Goal: Task Accomplishment & Management: Manage account settings

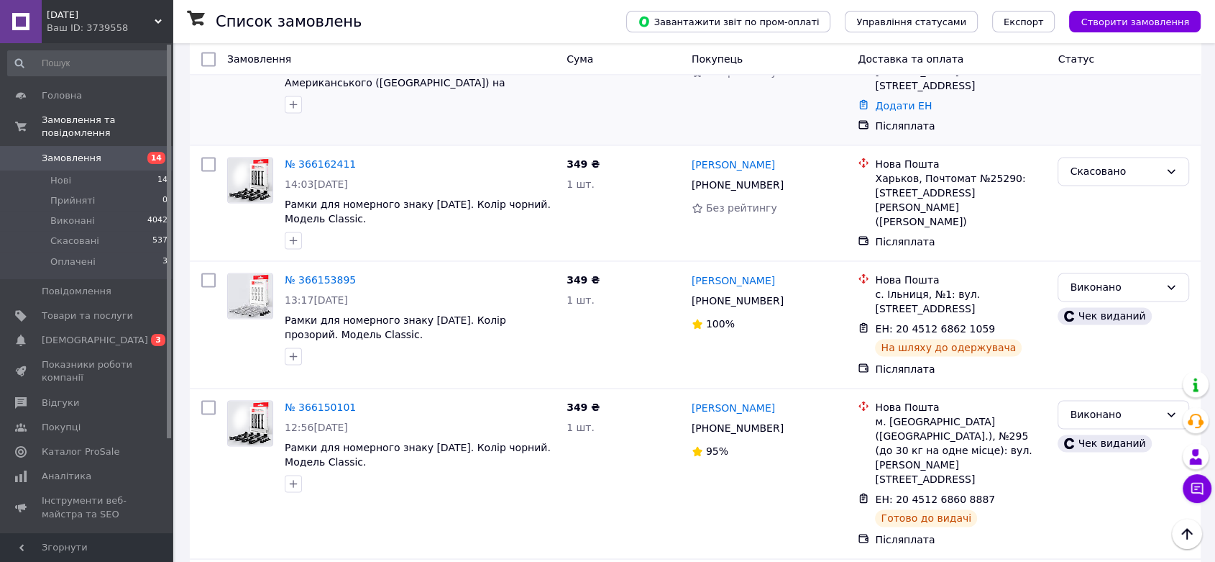
scroll to position [2180, 0]
click at [138, 334] on span "0 3" at bounding box center [153, 340] width 40 height 13
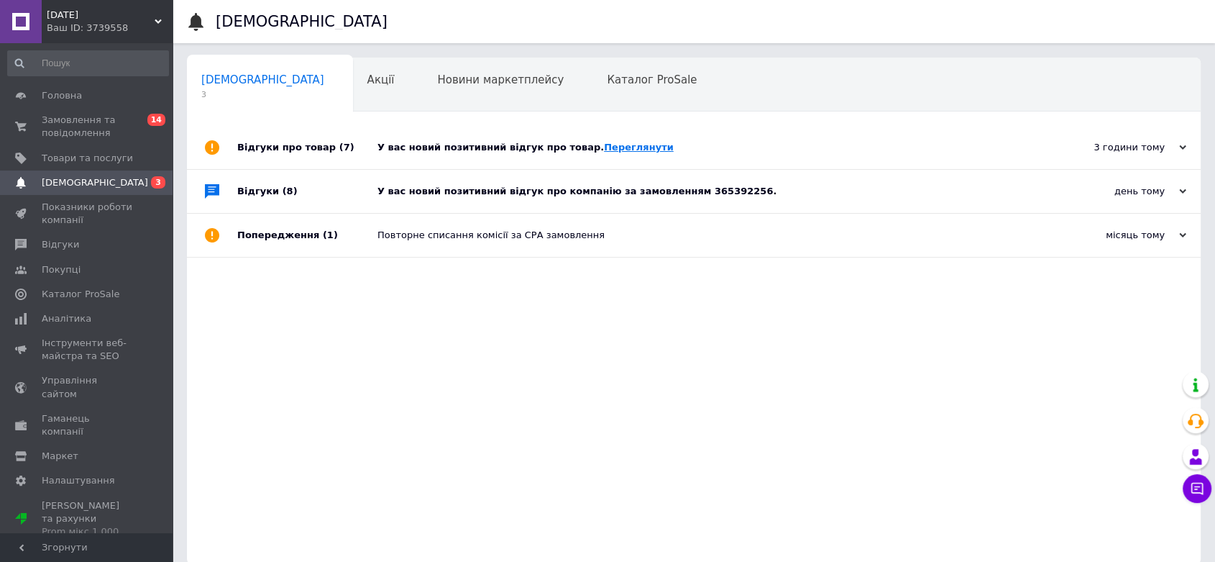
click at [604, 147] on link "Переглянути" at bounding box center [639, 147] width 70 height 11
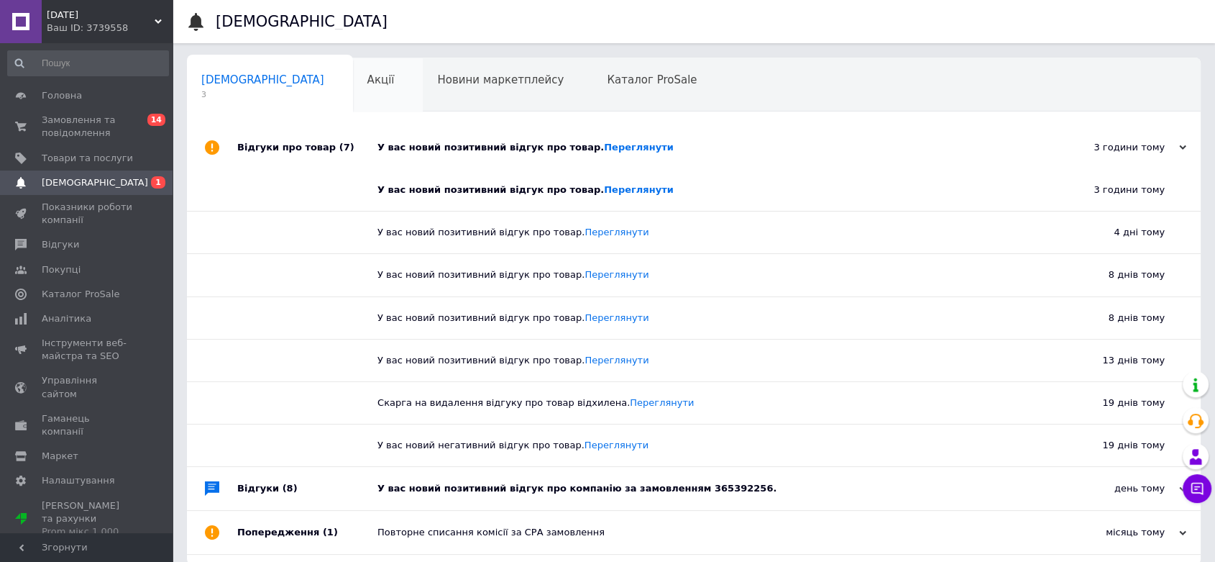
click at [367, 75] on span "Акції" at bounding box center [380, 79] width 27 height 13
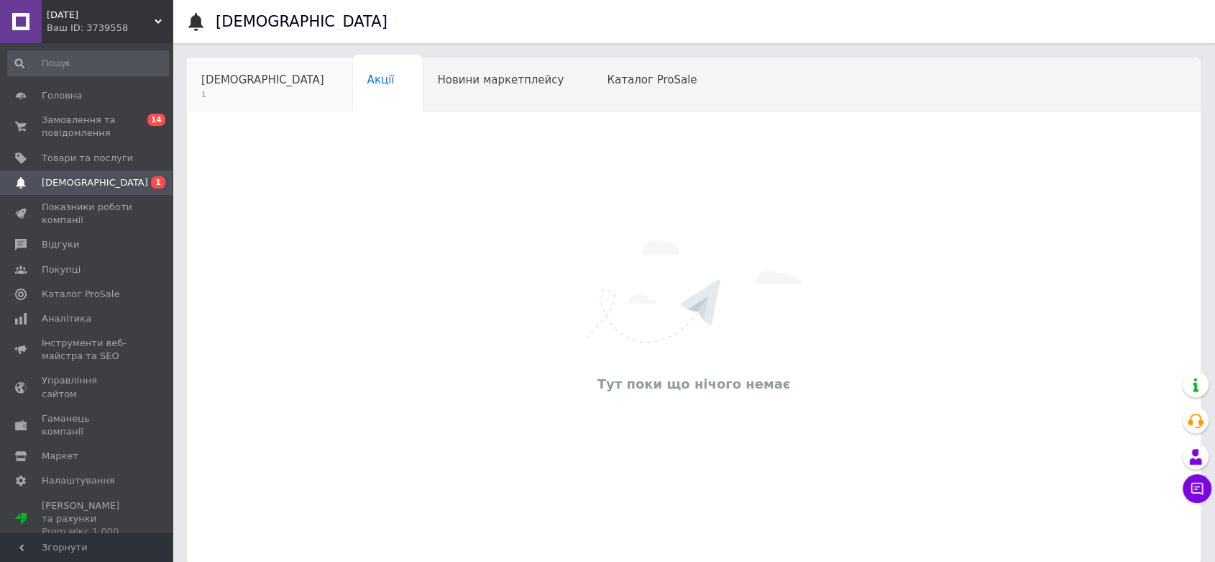
click at [263, 84] on div "[DEMOGRAPHIC_DATA] 1" at bounding box center [270, 85] width 166 height 55
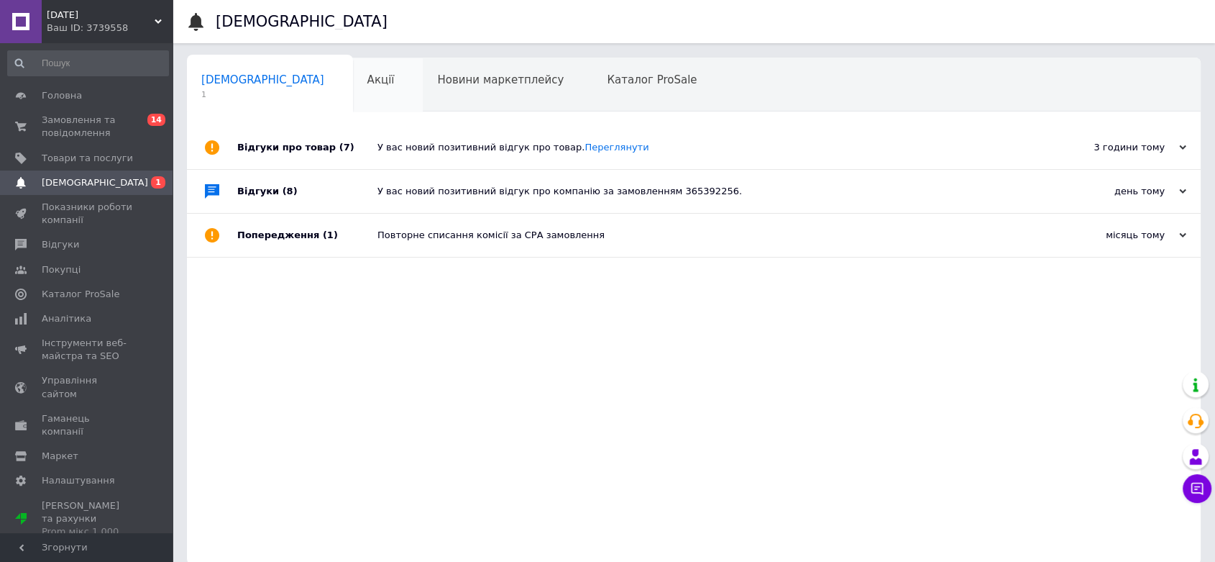
click at [353, 75] on div "Акції" at bounding box center [388, 85] width 70 height 55
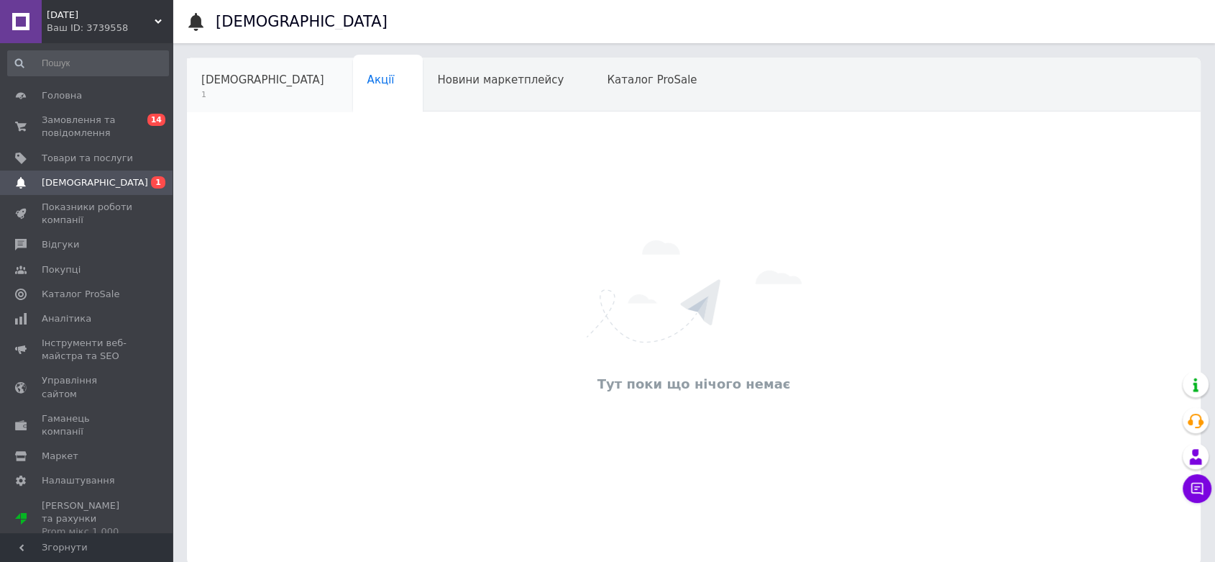
click at [243, 83] on span "[DEMOGRAPHIC_DATA]" at bounding box center [262, 79] width 123 height 13
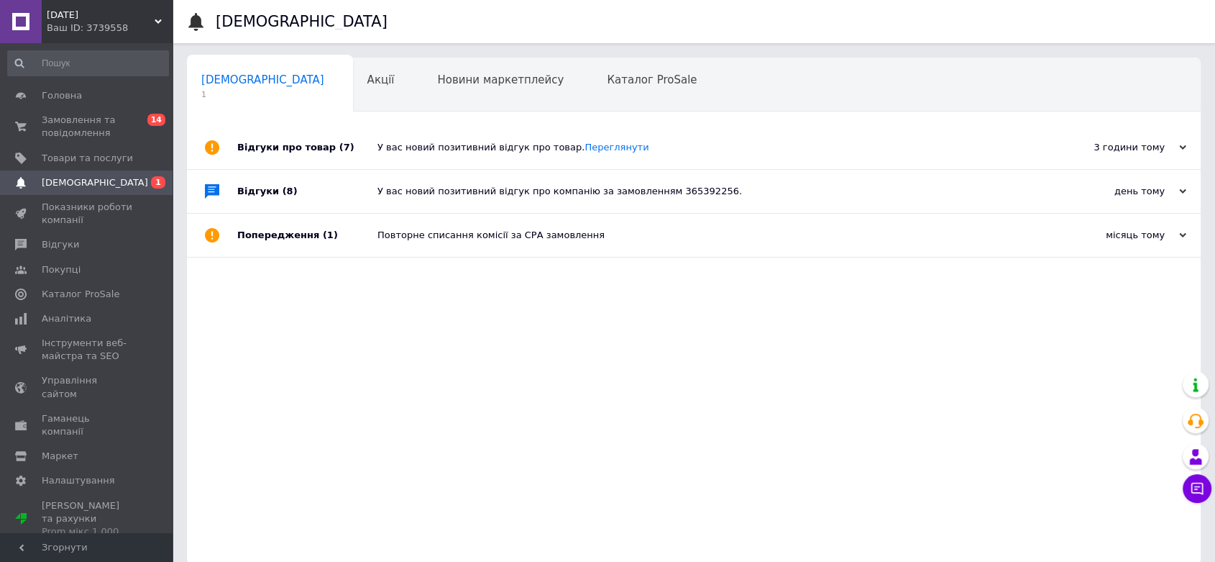
click at [1145, 143] on div "3 години тому" at bounding box center [1115, 147] width 144 height 13
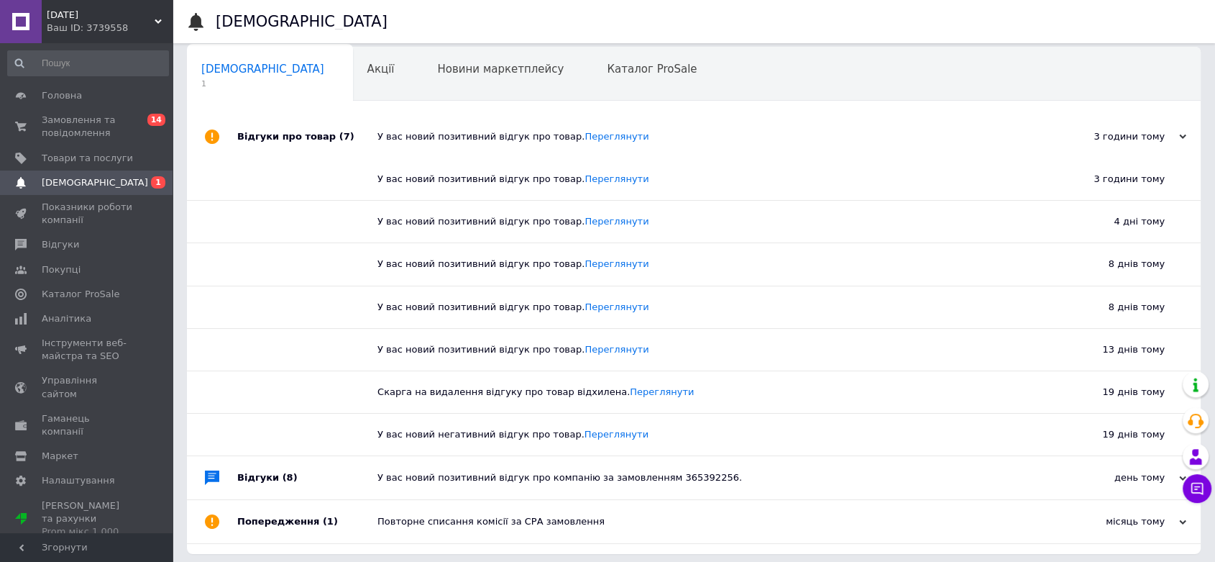
scroll to position [17, 0]
